Goal: Information Seeking & Learning: Compare options

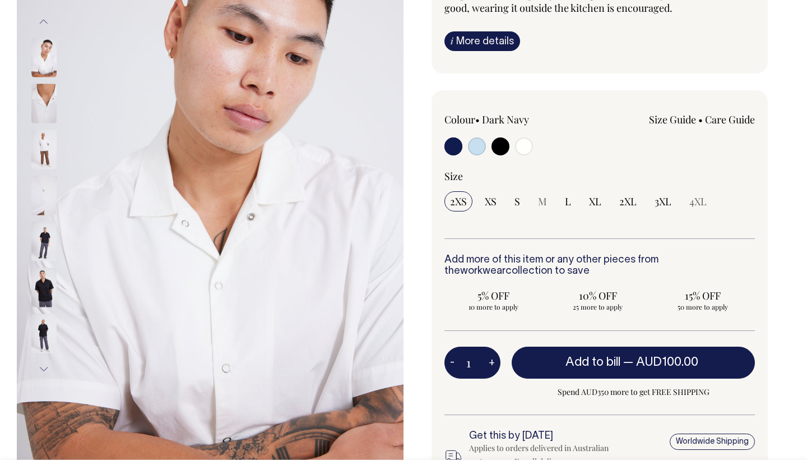
scroll to position [170, 0]
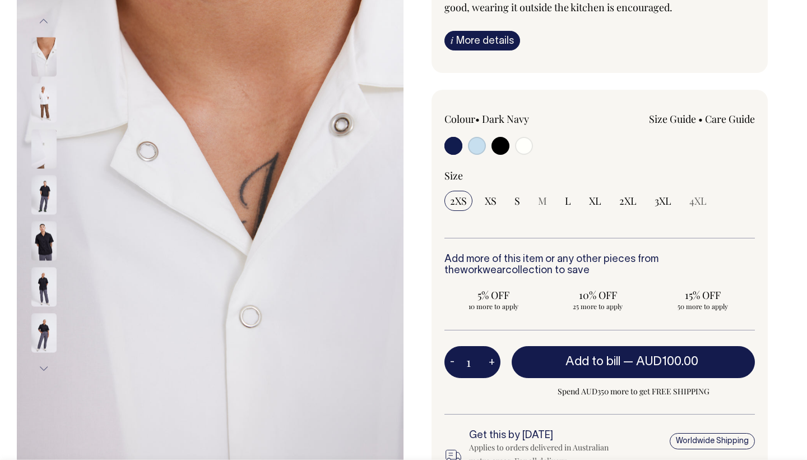
click at [45, 104] on img at bounding box center [43, 103] width 25 height 39
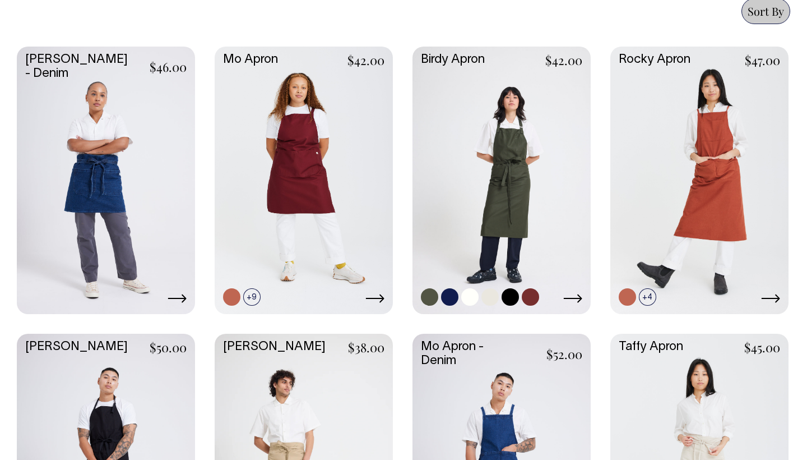
scroll to position [509, 0]
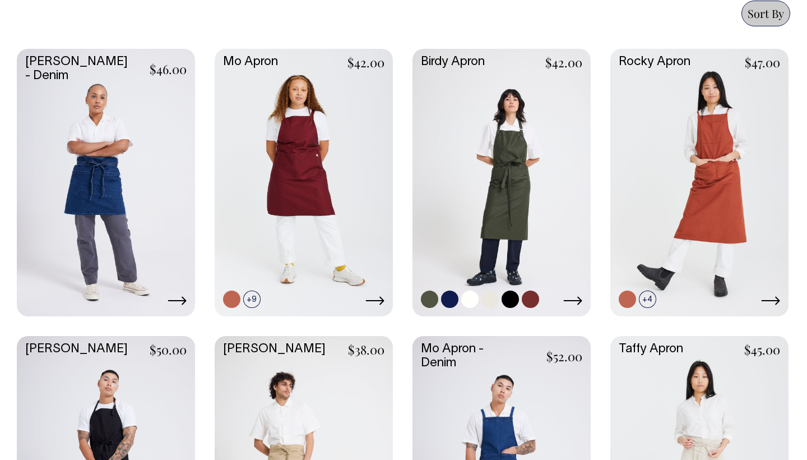
click at [521, 180] on link at bounding box center [502, 181] width 178 height 265
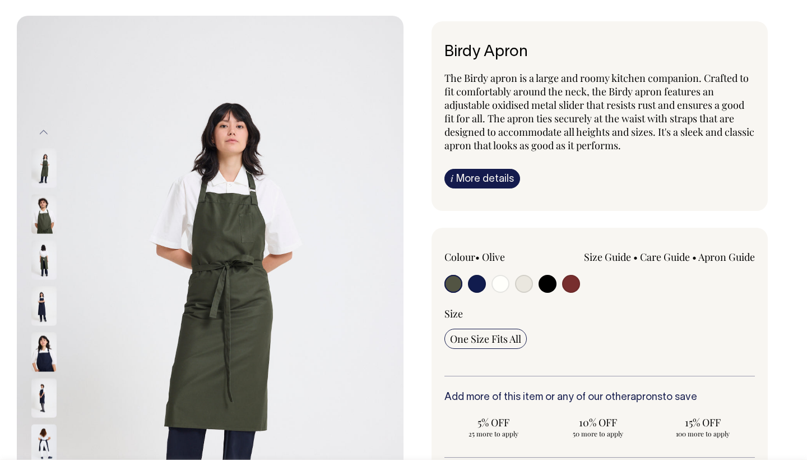
scroll to position [59, 0]
click at [479, 280] on input "radio" at bounding box center [477, 283] width 18 height 18
radio input "true"
select select "Dark Navy"
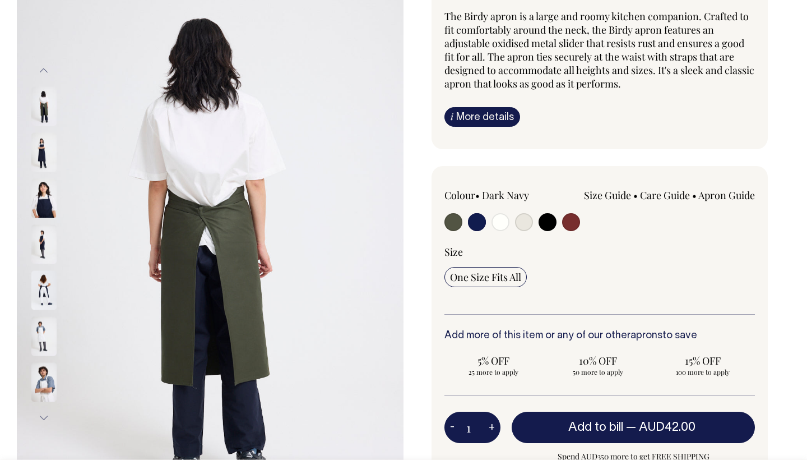
scroll to position [121, 0]
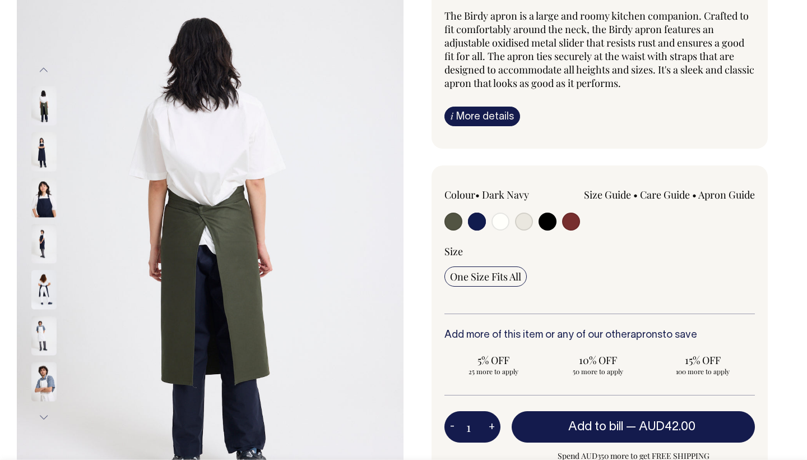
click at [550, 218] on input "radio" at bounding box center [548, 221] width 18 height 18
radio input "true"
select select "Black"
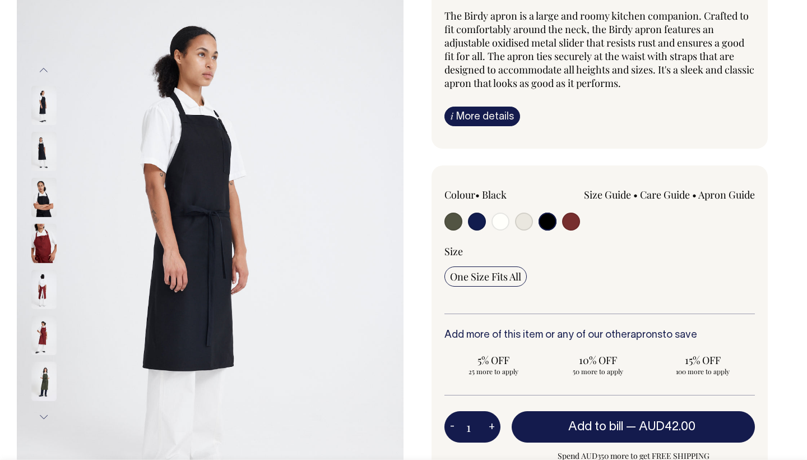
click at [473, 223] on input "radio" at bounding box center [477, 221] width 18 height 18
radio input "true"
select select "Dark Navy"
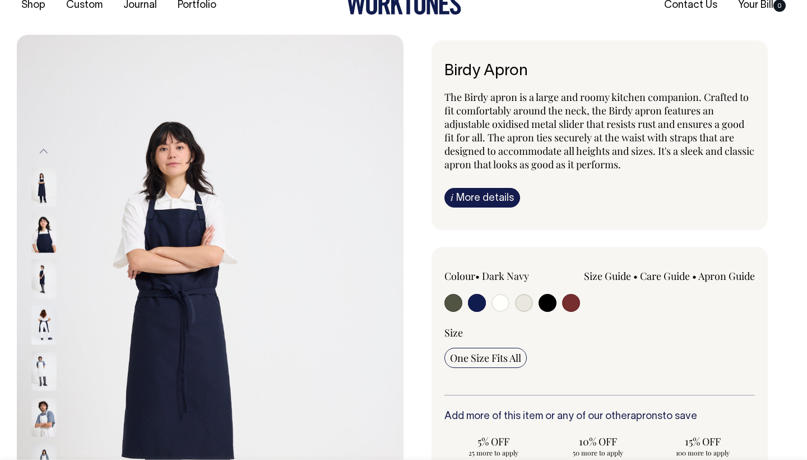
scroll to position [39, 0]
click at [499, 192] on link "i More details" at bounding box center [483, 198] width 76 height 20
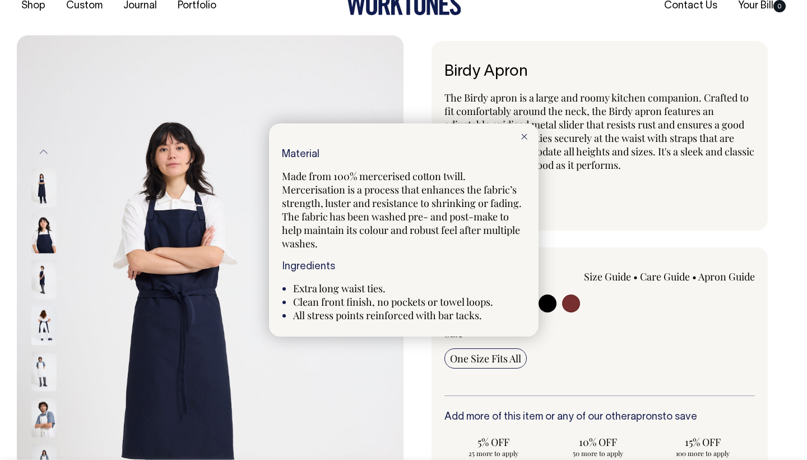
click at [520, 140] on div at bounding box center [524, 135] width 29 height 25
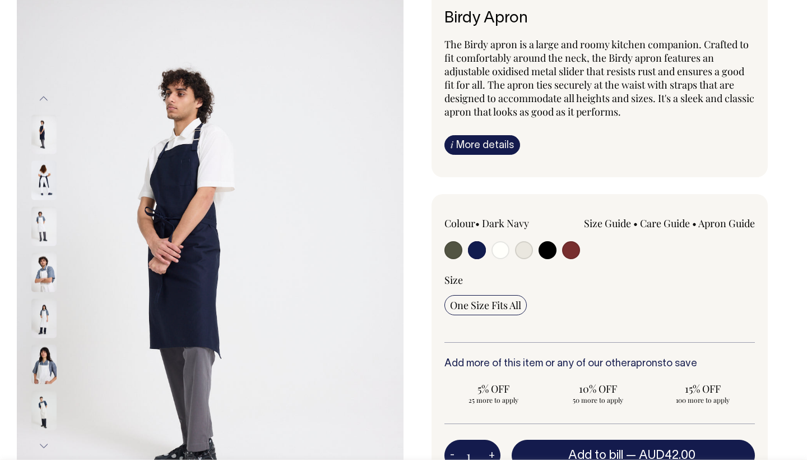
scroll to position [93, 0]
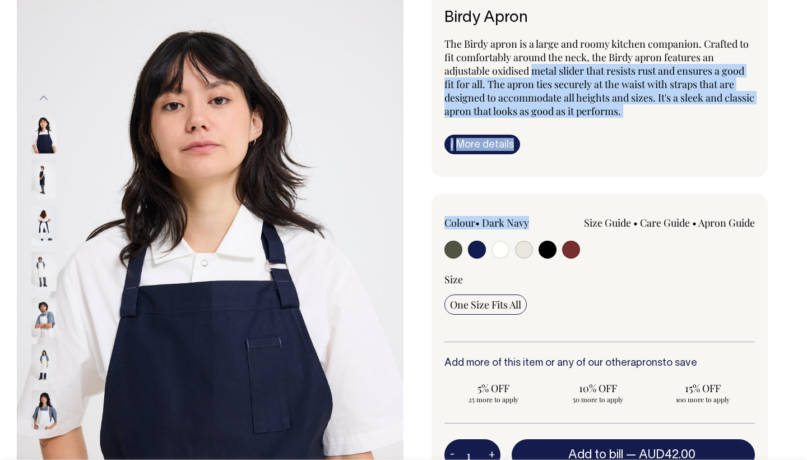
drag, startPoint x: 534, startPoint y: 219, endPoint x: 535, endPoint y: 63, distance: 156.4
click at [535, 63] on div "Birdy Apron The Birdy apron is a large and roomy kitchen companion. Crafted to …" at bounding box center [597, 337] width 387 height 700
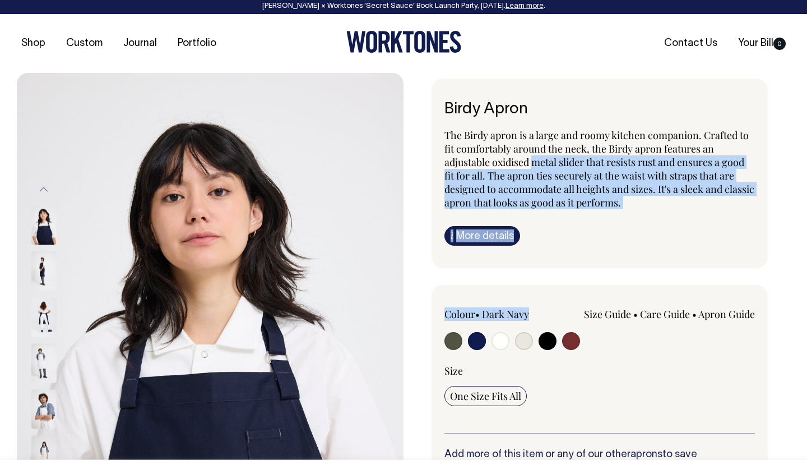
scroll to position [0, 0]
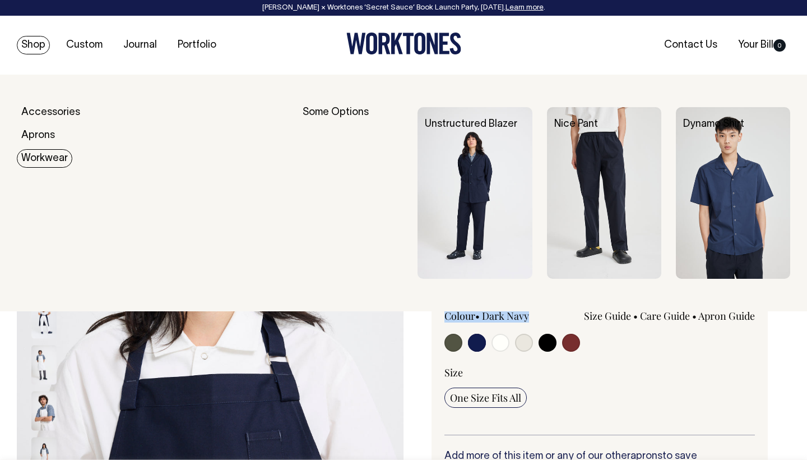
click at [58, 155] on link "Workwear" at bounding box center [45, 158] width 56 height 19
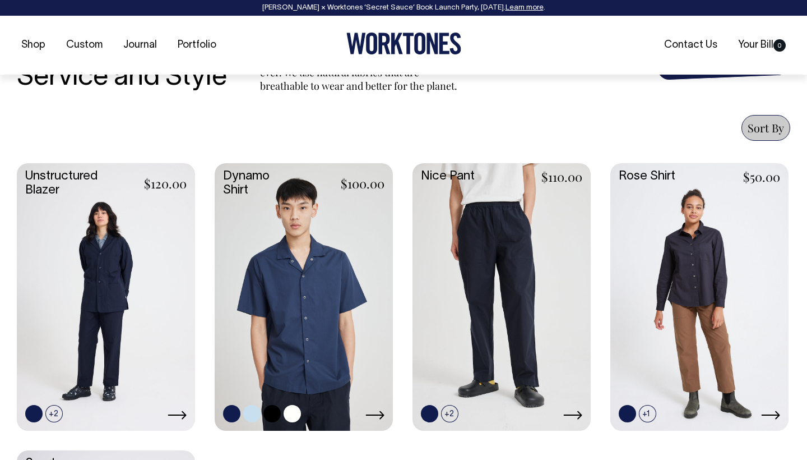
scroll to position [395, 0]
click at [325, 270] on link at bounding box center [304, 295] width 178 height 265
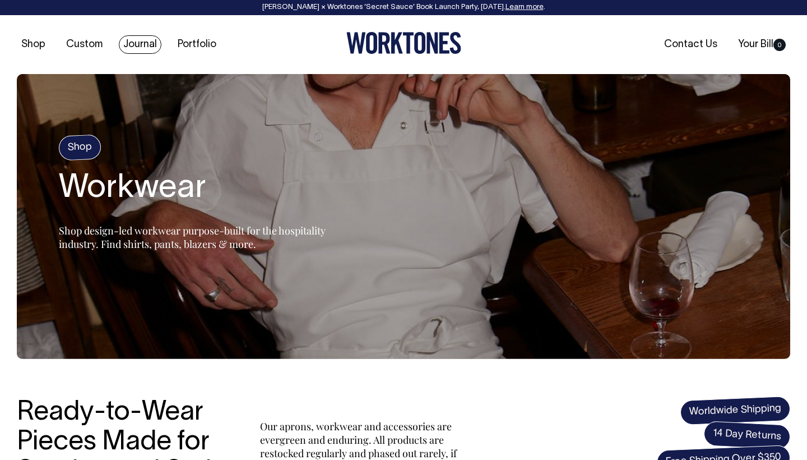
scroll to position [0, 0]
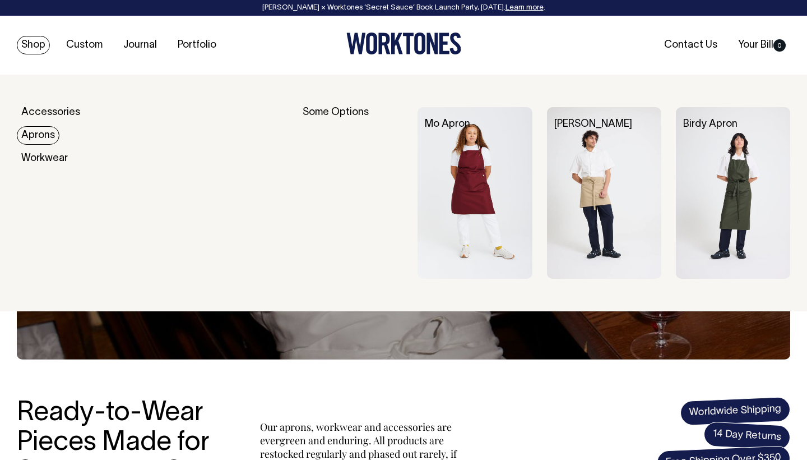
click at [736, 193] on img at bounding box center [733, 193] width 114 height 172
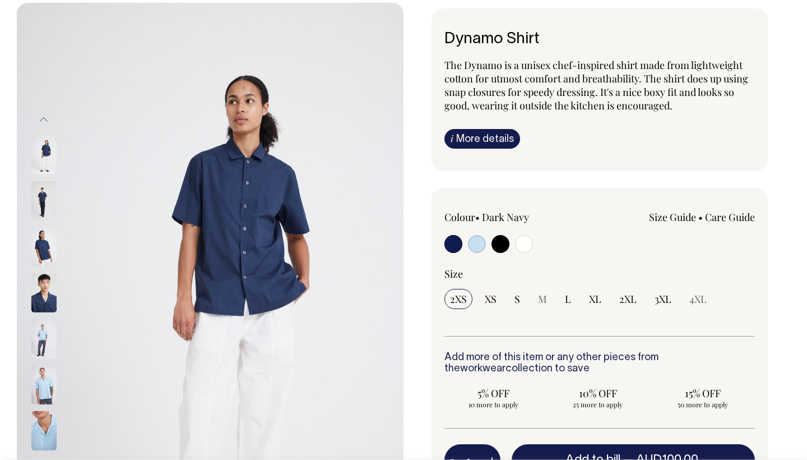
scroll to position [71, 0]
click at [492, 123] on div "The Dynamo is a unisex chef-inspired shirt made from lightweight cotton for utm…" at bounding box center [600, 104] width 311 height 90
click at [492, 152] on div "Dynamo Shirt The Dynamo is a unisex chef-inspired shirt made from lightweight c…" at bounding box center [600, 90] width 336 height 163
click at [494, 140] on link "i More details" at bounding box center [483, 140] width 76 height 20
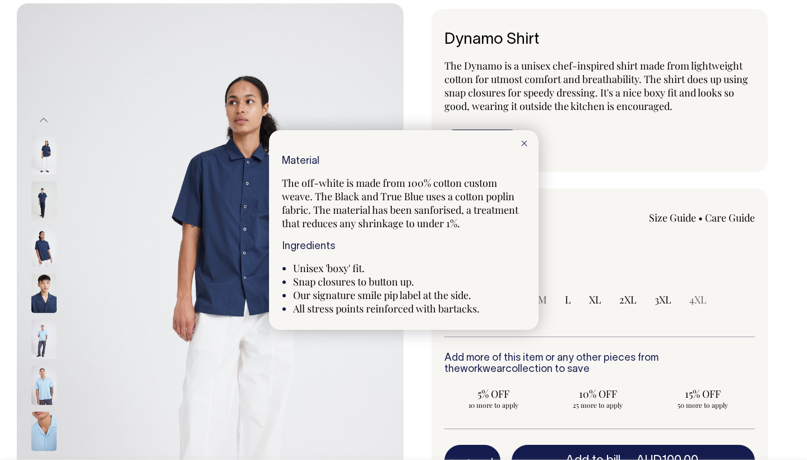
click at [531, 144] on div at bounding box center [524, 142] width 29 height 25
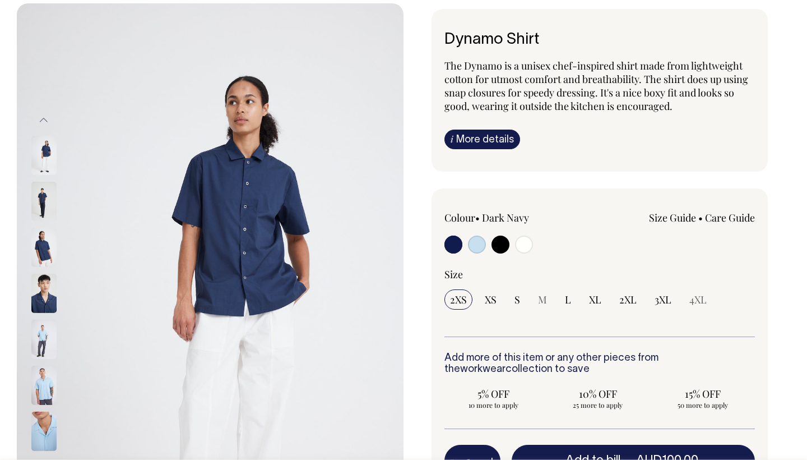
click at [44, 290] on img at bounding box center [43, 293] width 25 height 39
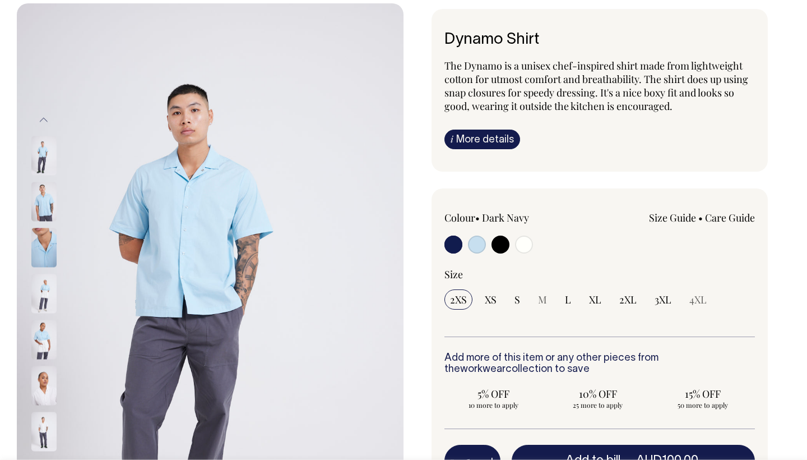
click at [41, 194] on img at bounding box center [43, 201] width 25 height 39
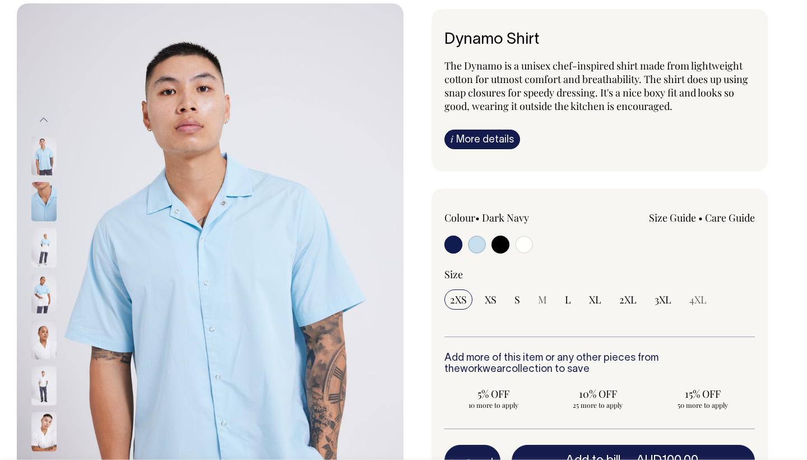
click at [36, 157] on img at bounding box center [43, 155] width 25 height 39
click at [47, 350] on img at bounding box center [43, 339] width 25 height 39
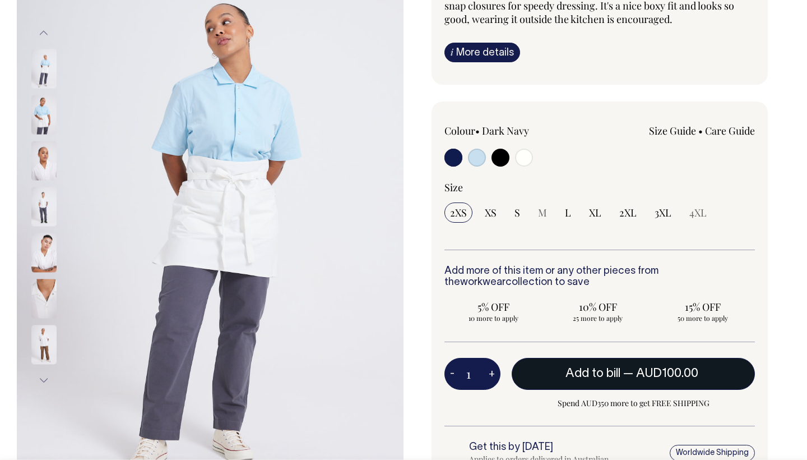
scroll to position [158, 0]
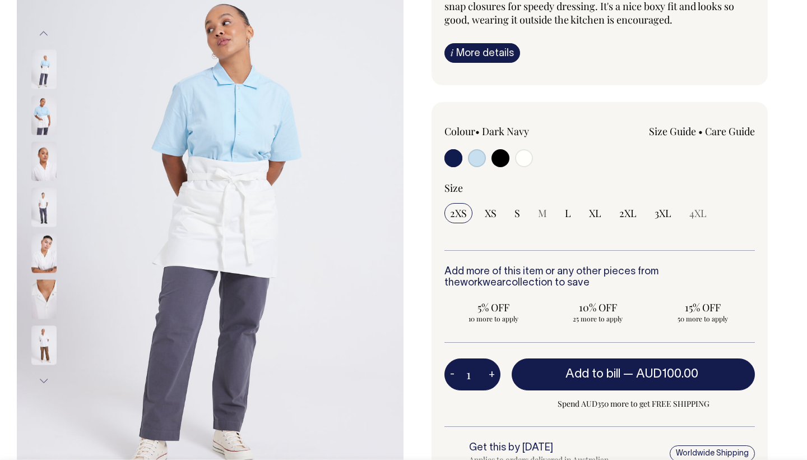
click at [524, 158] on input "radio" at bounding box center [524, 158] width 18 height 18
radio input "true"
select select "Off-White"
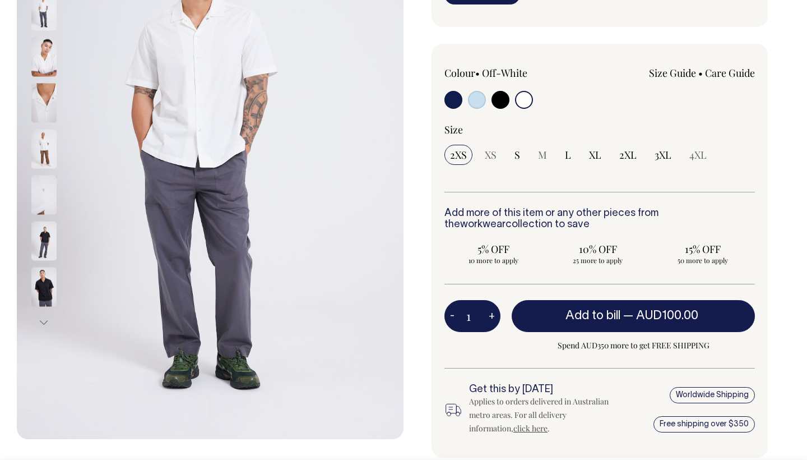
scroll to position [215, 0]
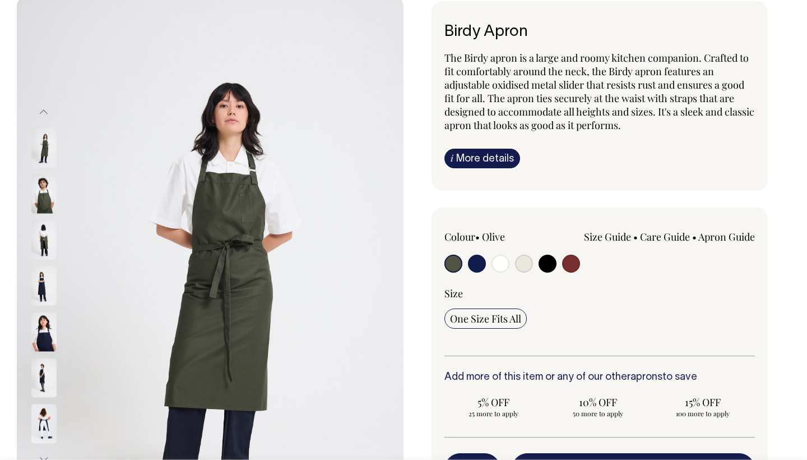
scroll to position [80, 0]
click at [479, 261] on input "radio" at bounding box center [477, 263] width 18 height 18
radio input "true"
select select "Dark Navy"
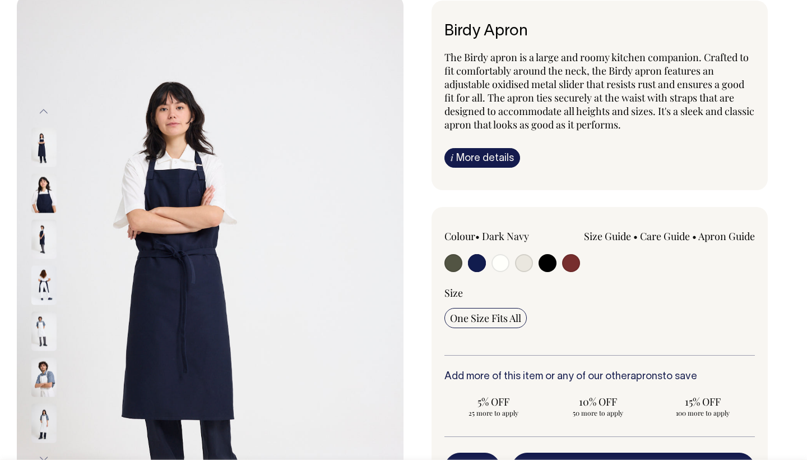
click at [42, 292] on img at bounding box center [43, 285] width 25 height 39
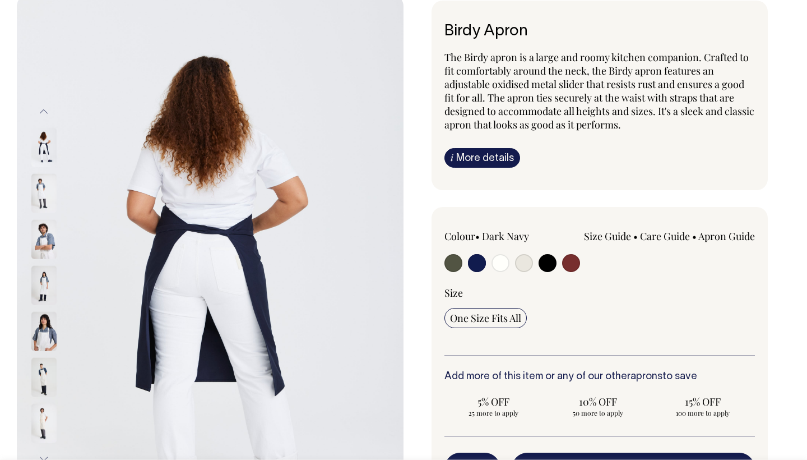
click at [39, 244] on img at bounding box center [43, 238] width 25 height 39
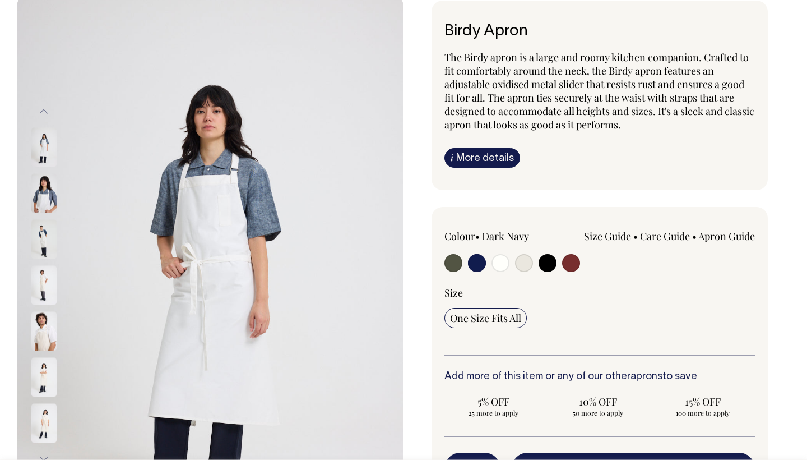
click at [478, 258] on input "radio" at bounding box center [477, 263] width 18 height 18
click at [474, 265] on input "radio" at bounding box center [477, 263] width 18 height 18
click at [480, 264] on input "radio" at bounding box center [477, 263] width 18 height 18
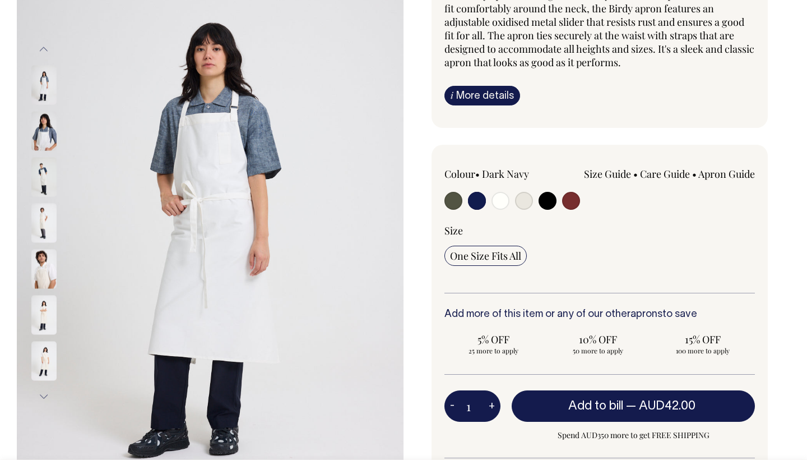
click at [475, 207] on input "radio" at bounding box center [477, 201] width 18 height 18
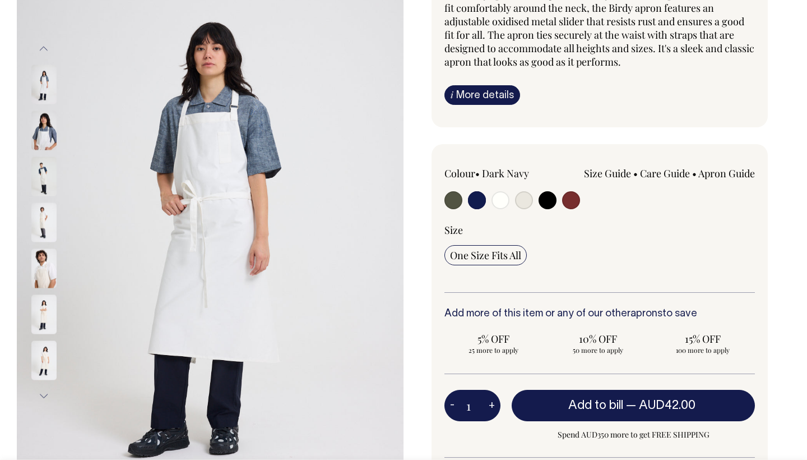
click at [477, 198] on input "radio" at bounding box center [477, 200] width 18 height 18
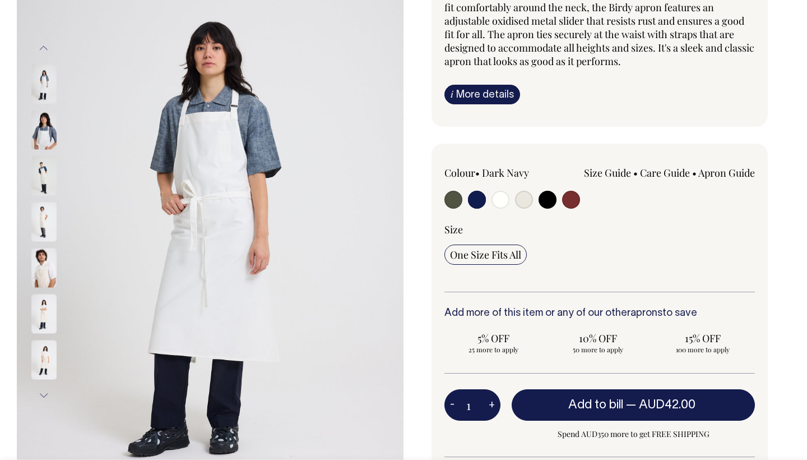
click at [528, 199] on input "radio" at bounding box center [524, 200] width 18 height 18
radio input "true"
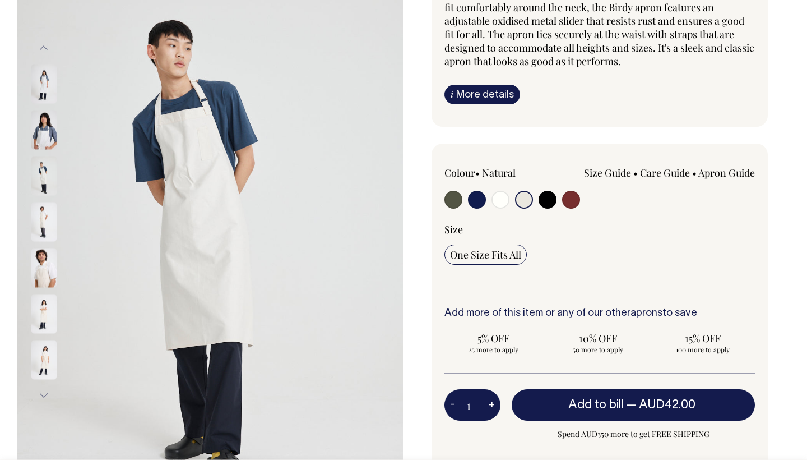
radio input "true"
select select "Natural"
click at [476, 192] on input "radio" at bounding box center [477, 200] width 18 height 18
radio input "true"
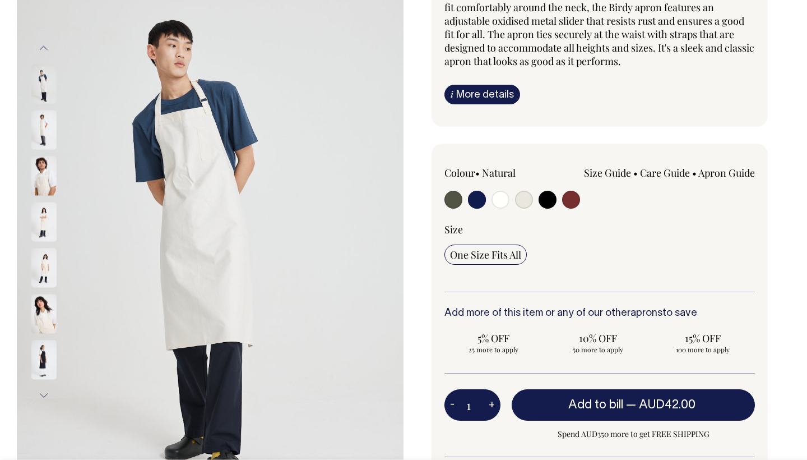
select select "Dark Navy"
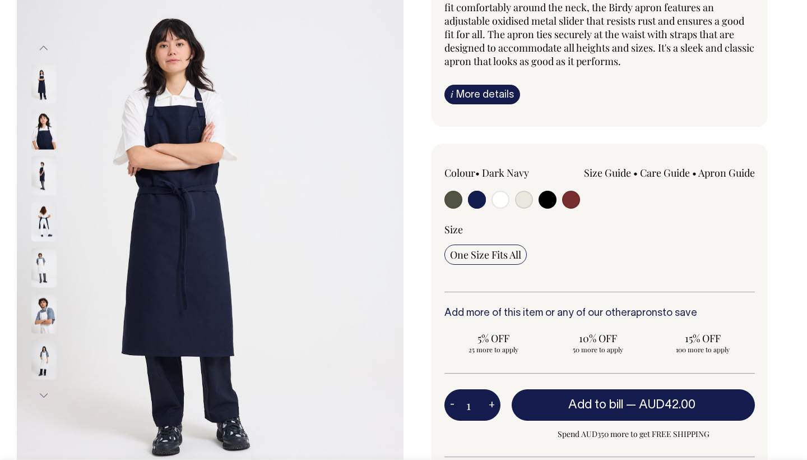
click at [43, 142] on img at bounding box center [43, 129] width 25 height 39
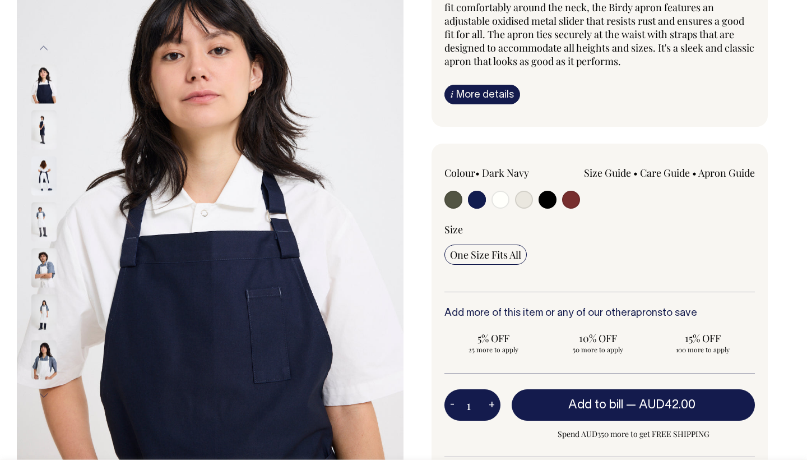
click at [42, 85] on img at bounding box center [43, 83] width 25 height 39
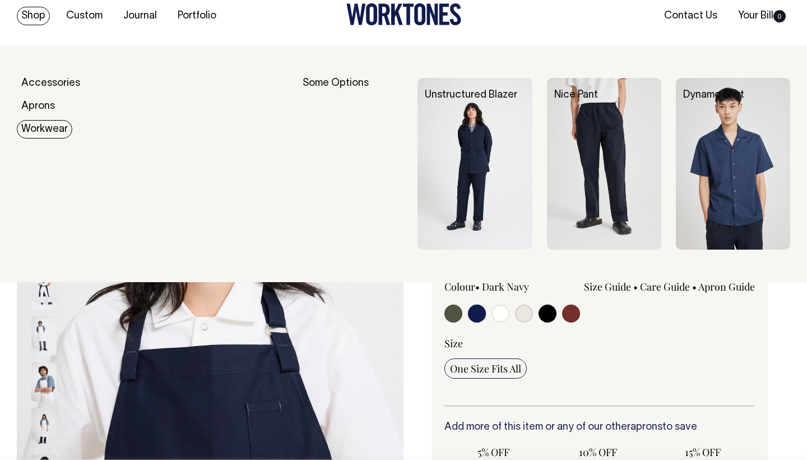
scroll to position [30, 0]
click at [738, 165] on img at bounding box center [733, 163] width 114 height 172
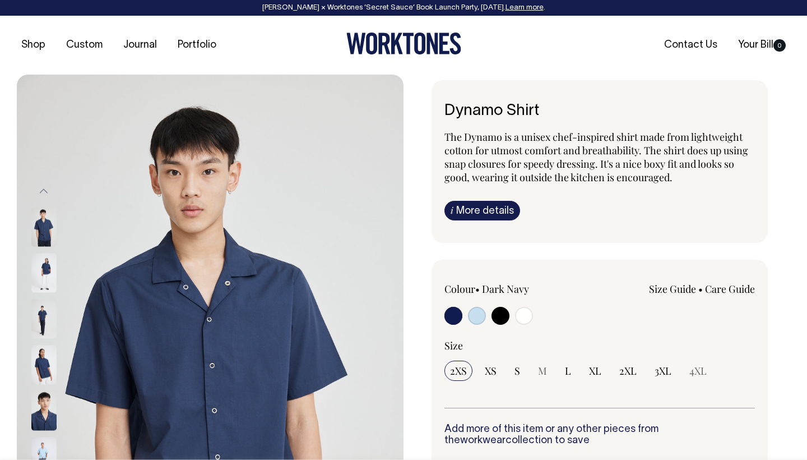
click at [42, 262] on img at bounding box center [43, 272] width 25 height 39
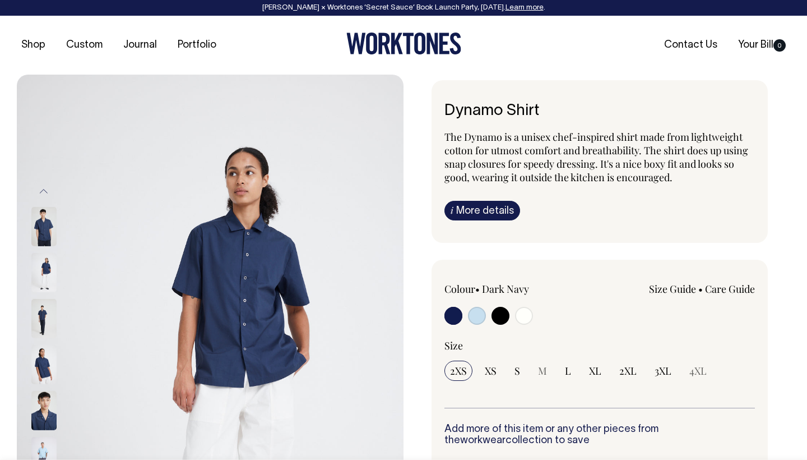
click at [33, 253] on img at bounding box center [43, 272] width 25 height 39
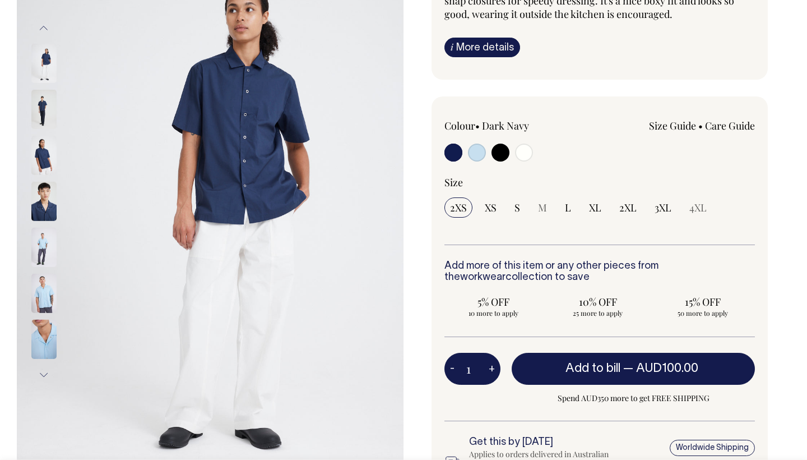
scroll to position [164, 0]
